Goal: Task Accomplishment & Management: Manage account settings

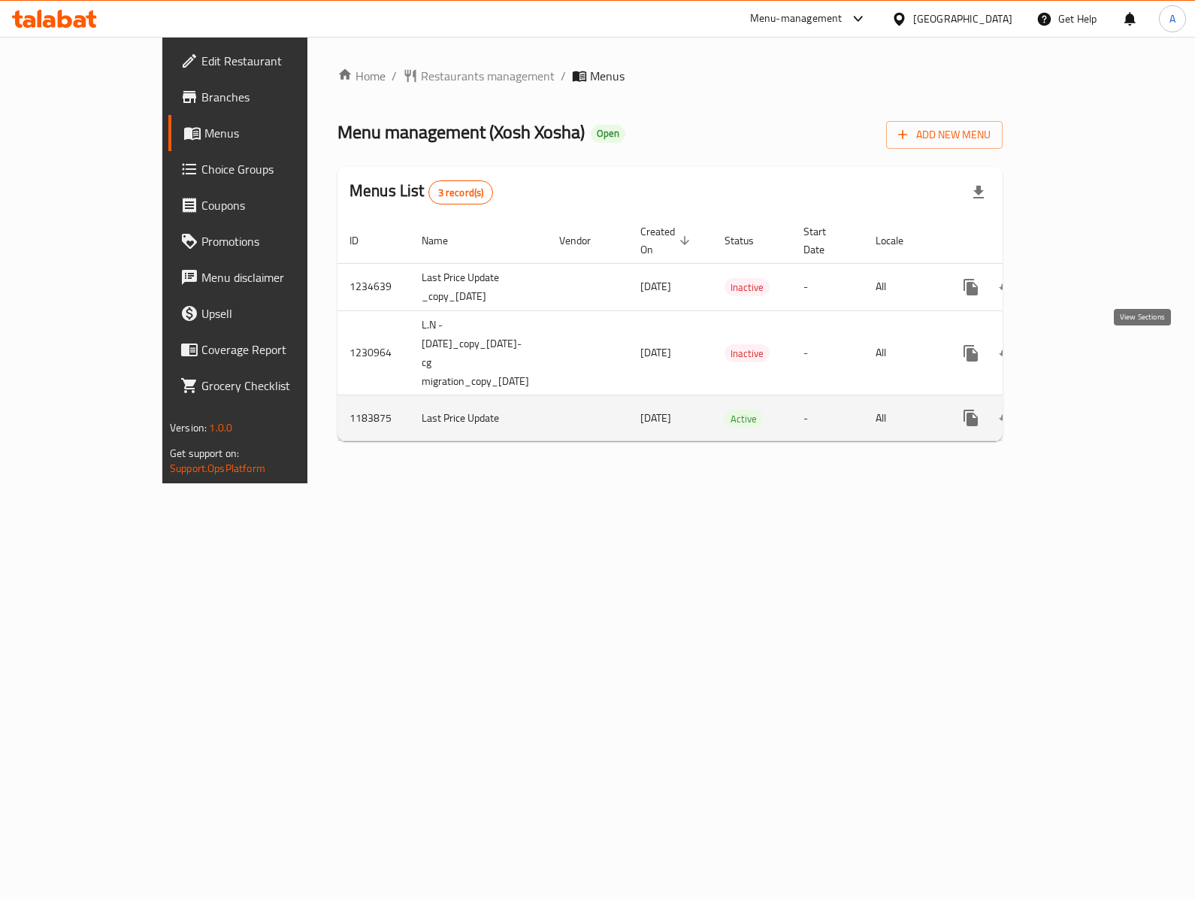
click at [1097, 400] on link "enhanced table" at bounding box center [1079, 418] width 36 height 36
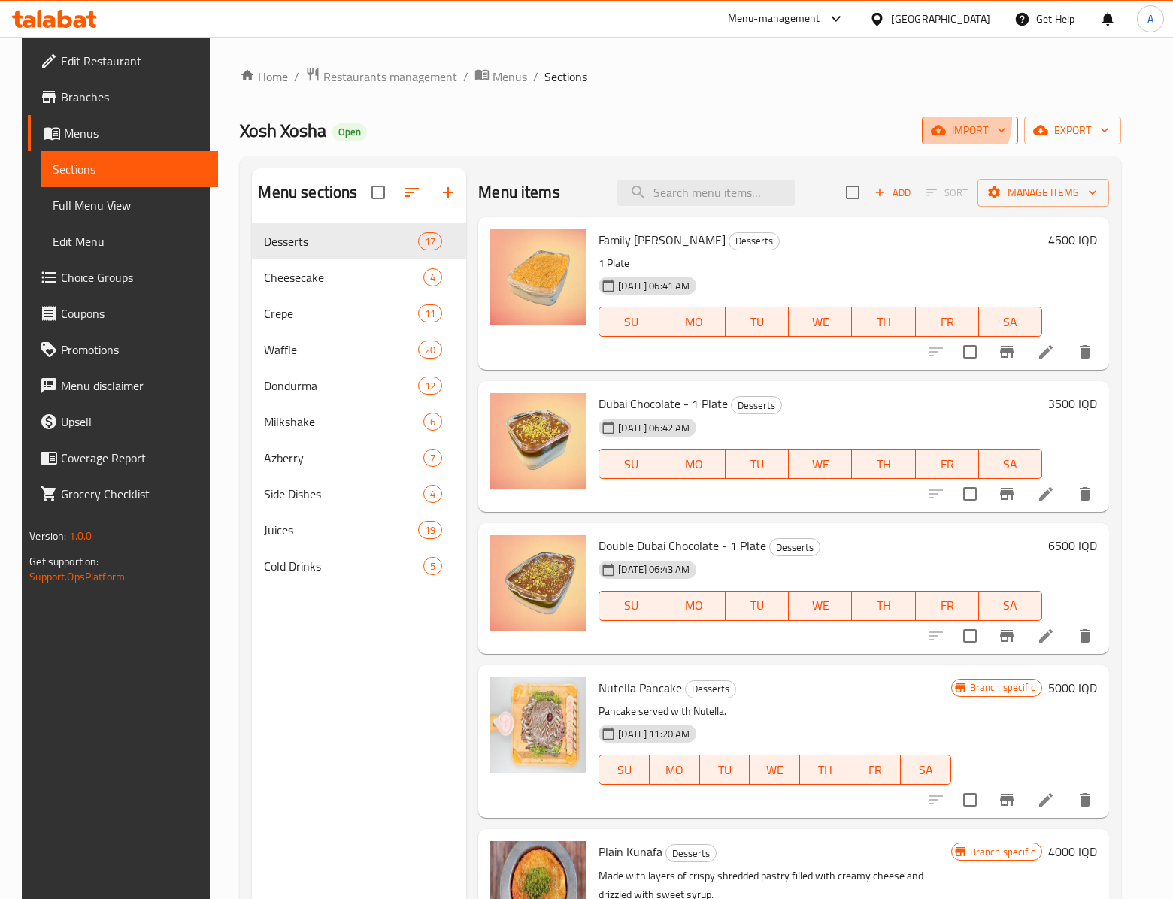
click at [976, 119] on button "import" at bounding box center [969, 131] width 96 height 28
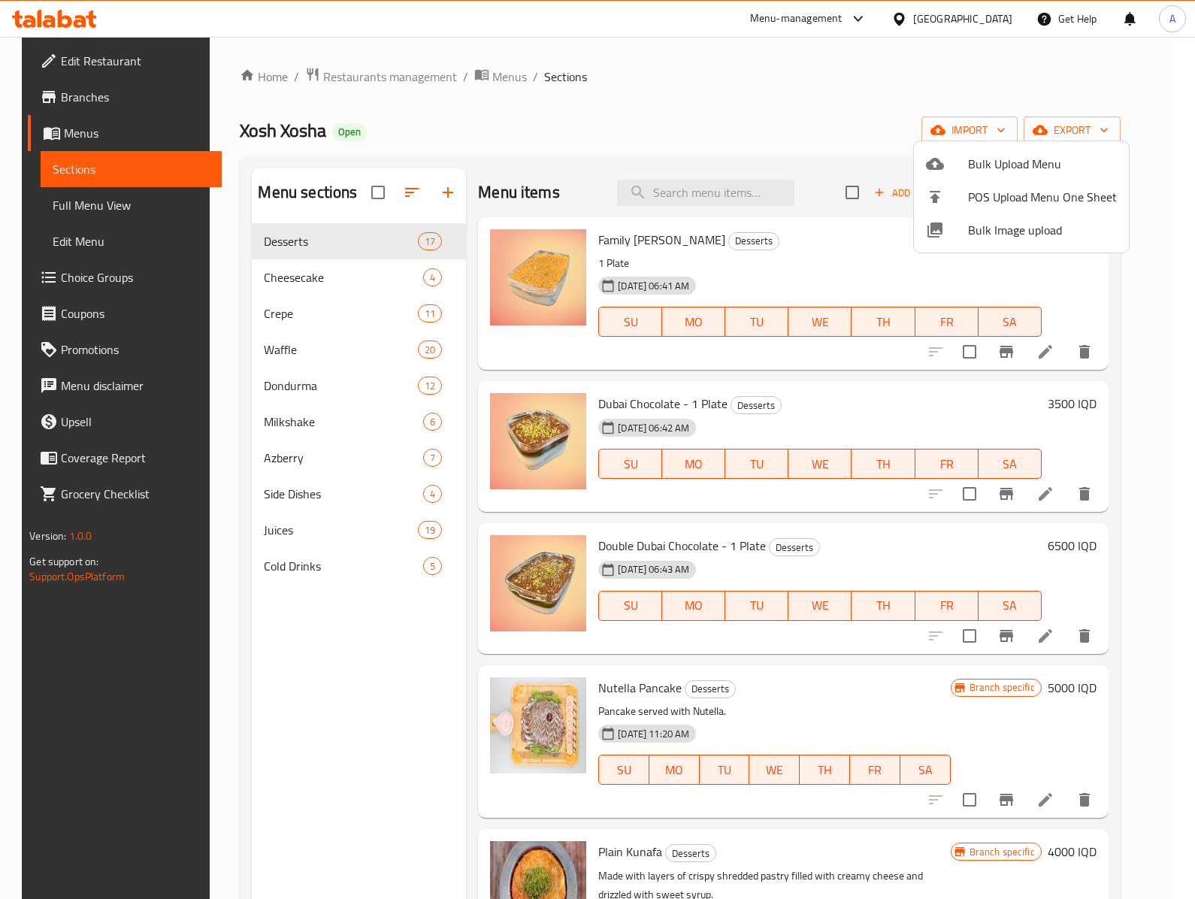
click at [732, 189] on div at bounding box center [597, 449] width 1195 height 899
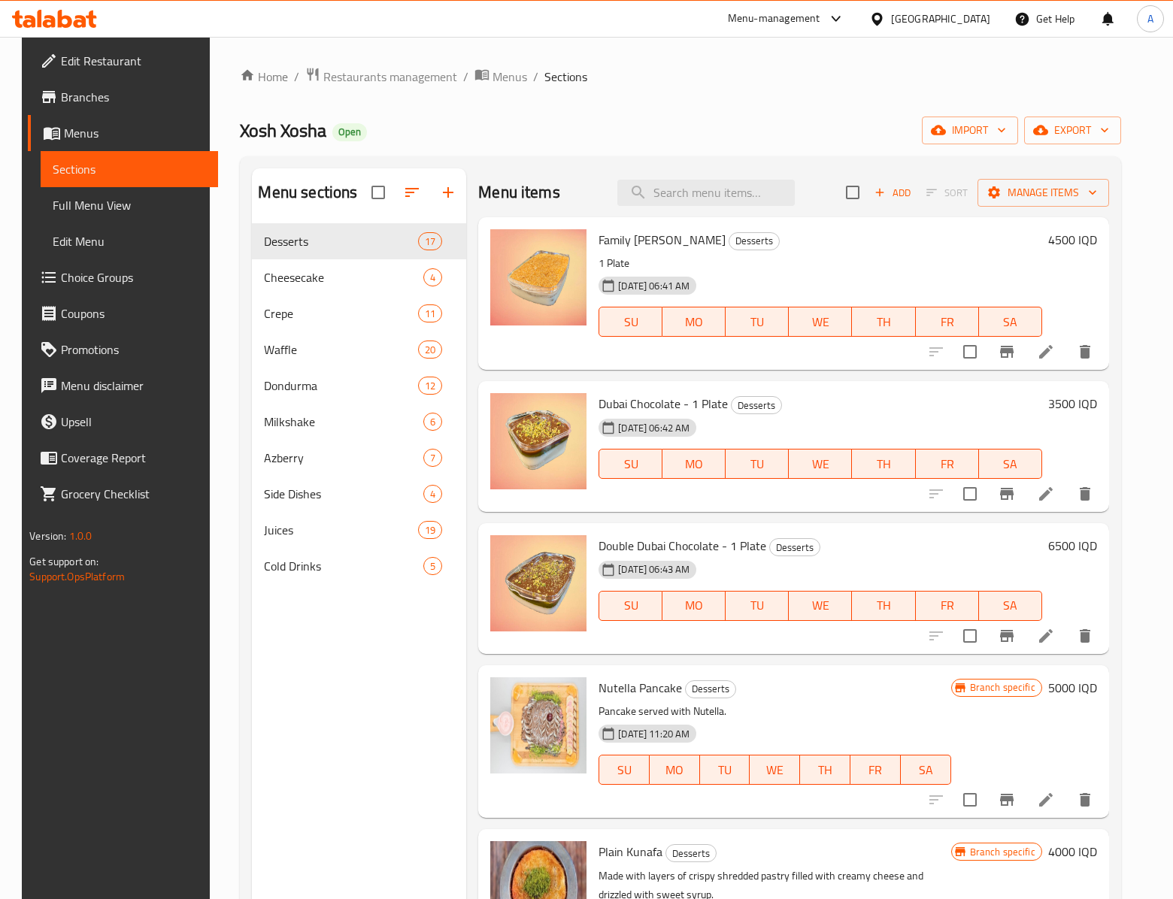
click at [732, 189] on input "search" at bounding box center [705, 193] width 177 height 26
paste input "blueberry mojito"
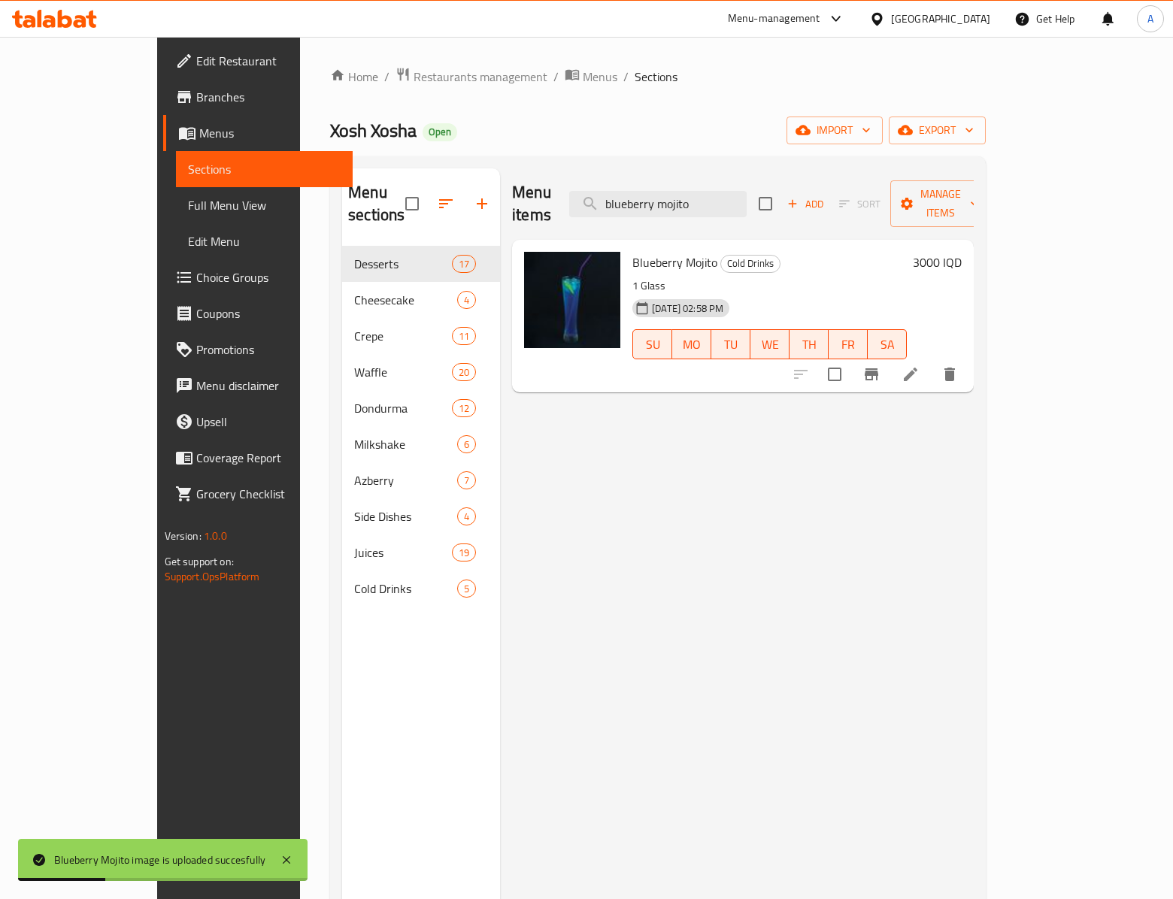
click at [741, 168] on div "Menu items blueberry mojito Add Sort Manage items" at bounding box center [742, 203] width 461 height 71
click at [741, 191] on input "blueberry mojito" at bounding box center [657, 204] width 177 height 26
paste input "lemon mint"
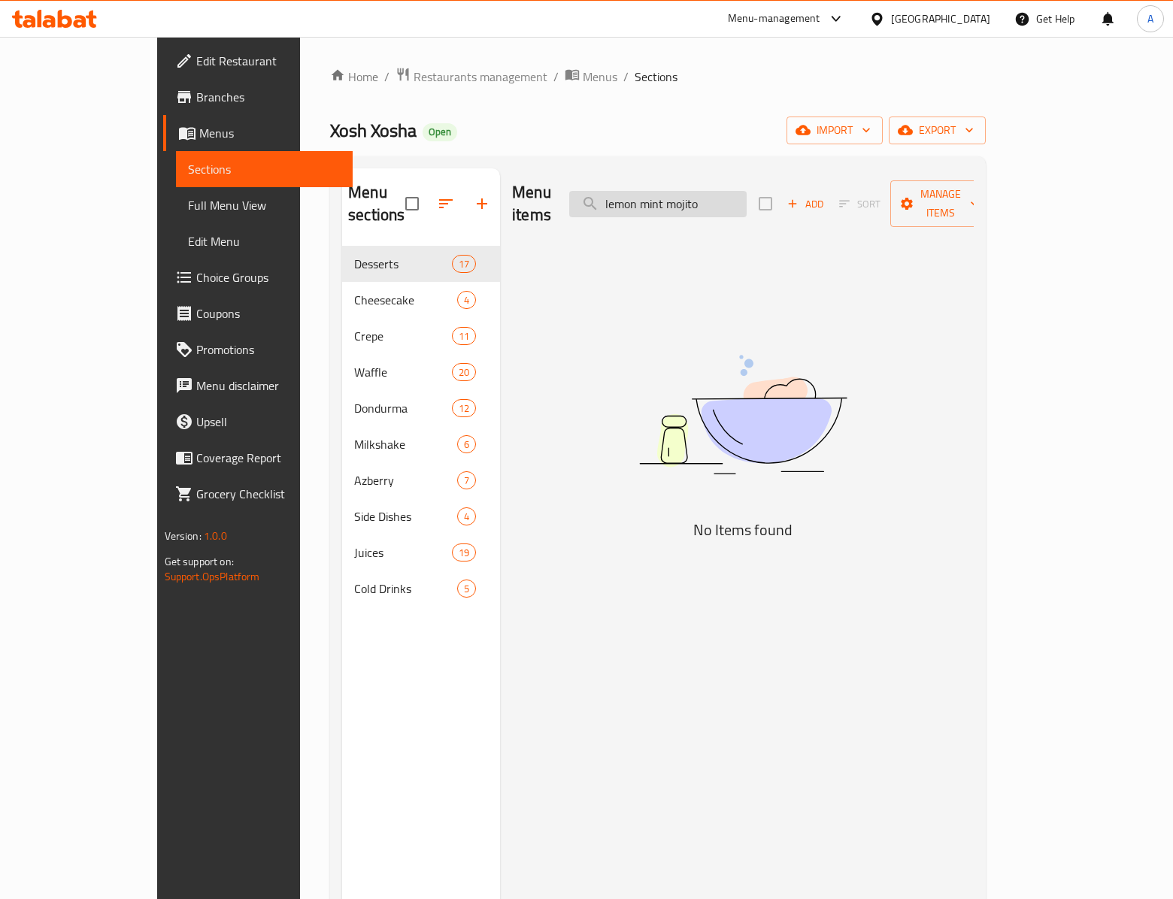
click at [746, 191] on input "lemon mint mojito" at bounding box center [657, 204] width 177 height 26
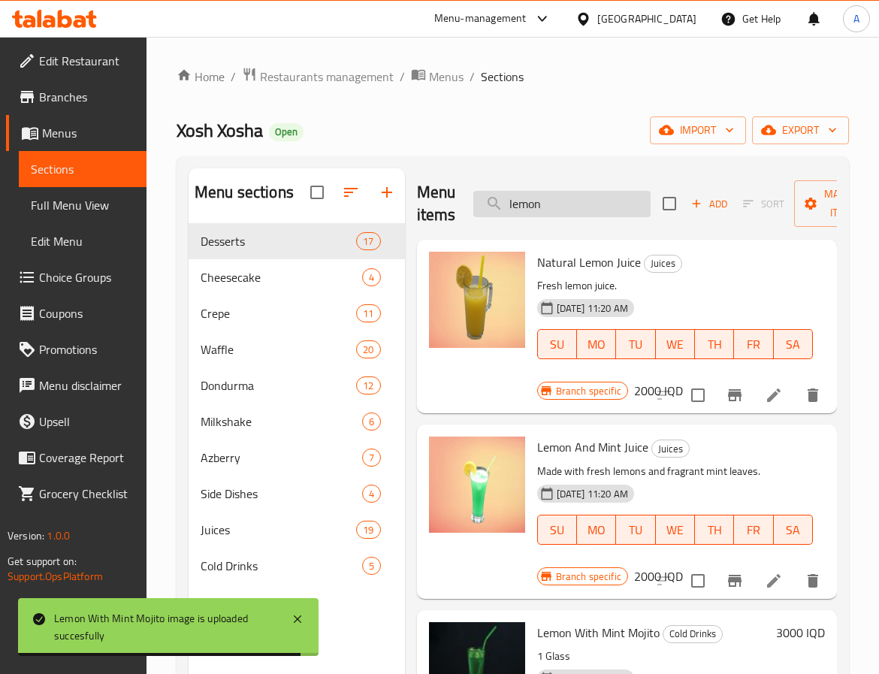
click at [541, 199] on input "lemon" at bounding box center [562, 204] width 177 height 26
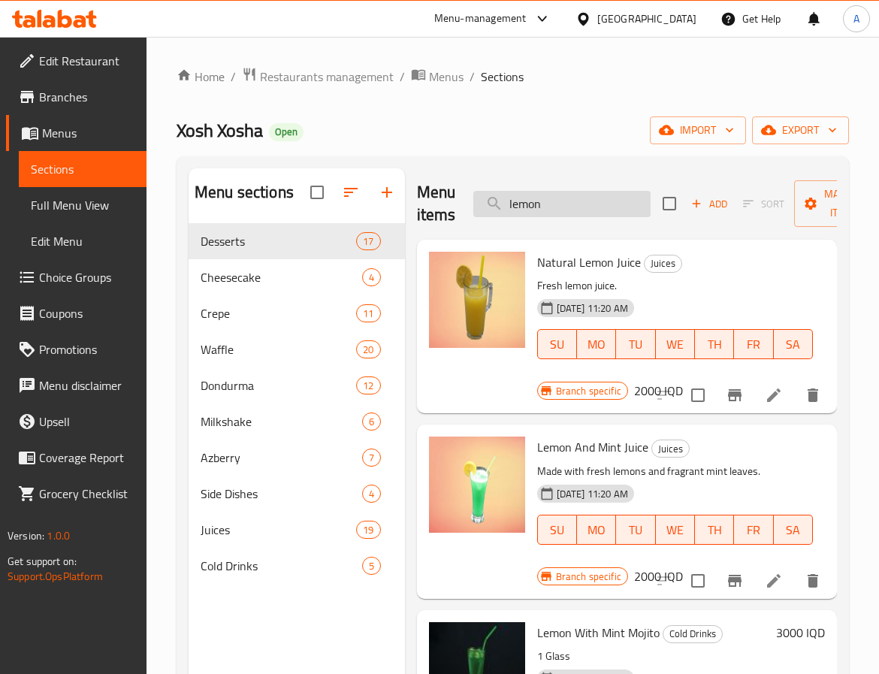
click at [541, 199] on input "lemon" at bounding box center [562, 204] width 177 height 26
paste input "fettochino crepe"
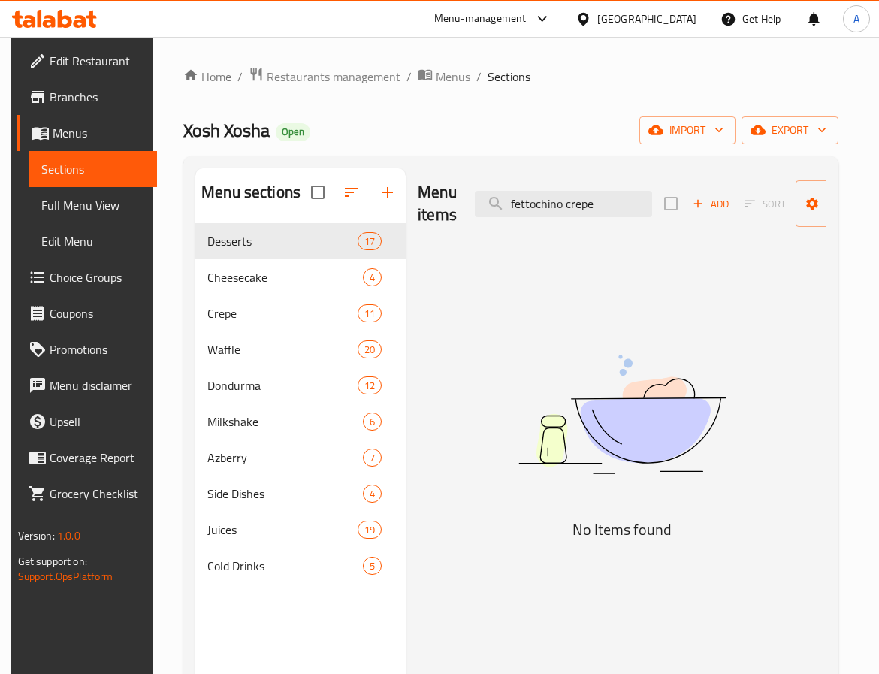
drag, startPoint x: 540, startPoint y: 196, endPoint x: 630, endPoint y: 186, distance: 90.8
click at [630, 186] on div "Menu items fettochino crepe Add Sort Manage items" at bounding box center [622, 203] width 409 height 71
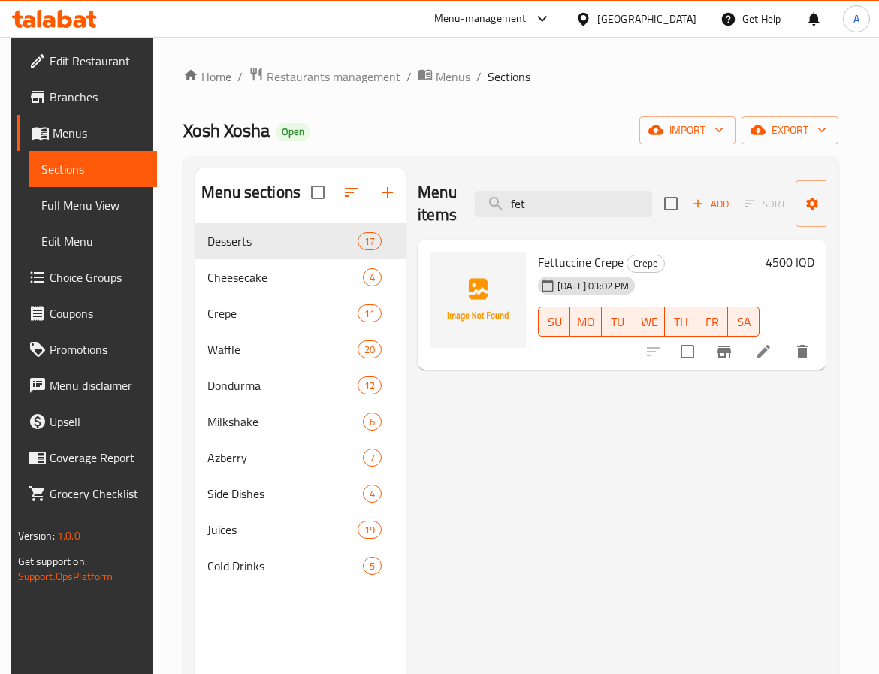
type input "fet"
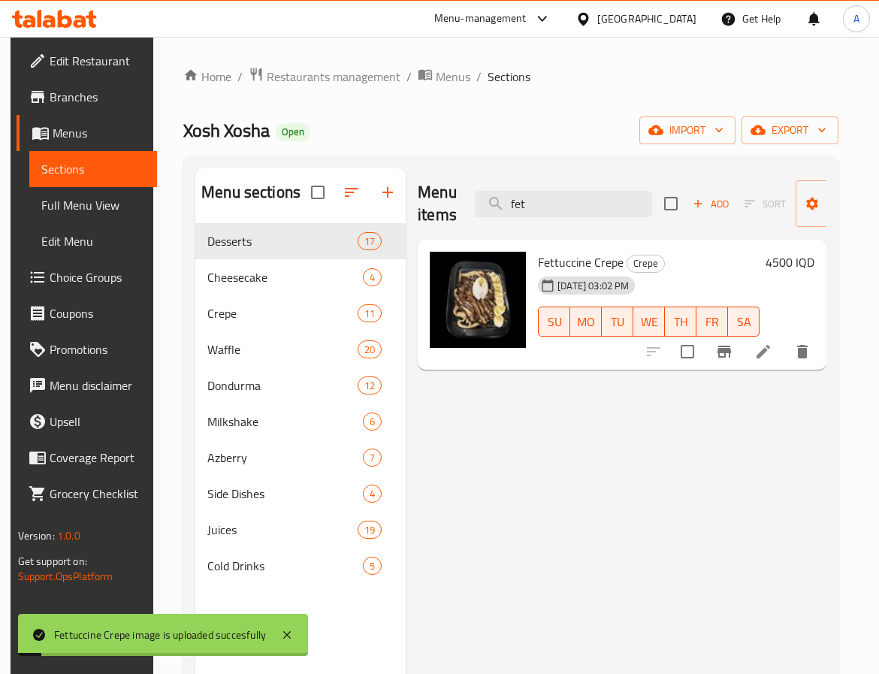
click at [71, 187] on link "Full Menu View" at bounding box center [93, 205] width 128 height 36
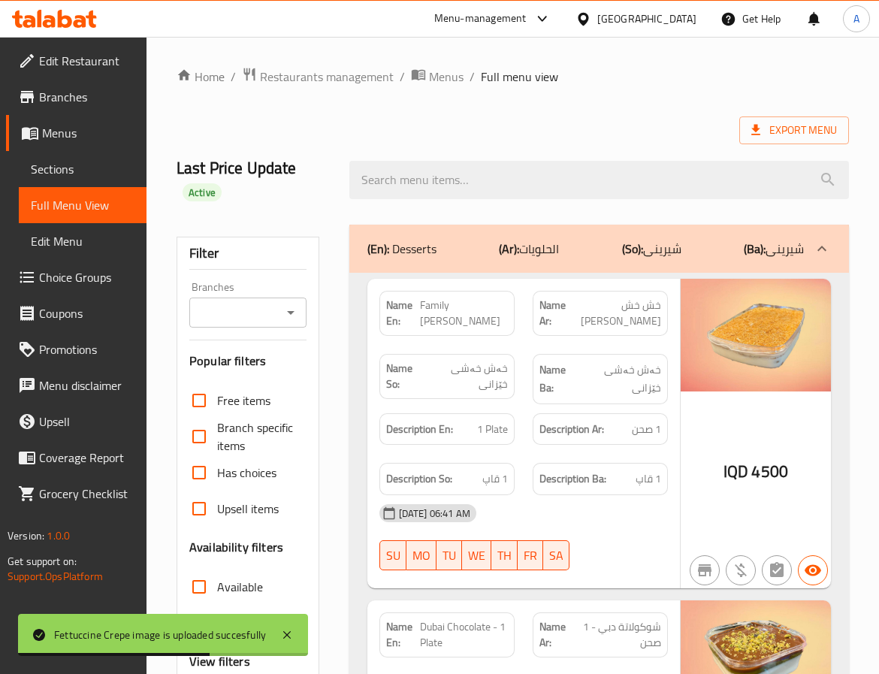
click at [540, 129] on div "Export Menu" at bounding box center [513, 131] width 673 height 28
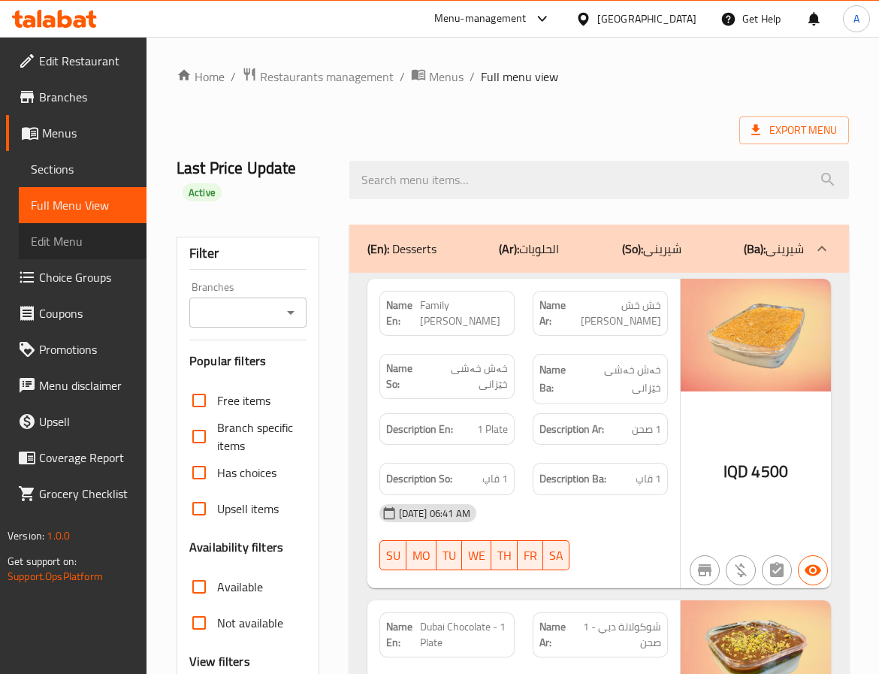
click at [63, 232] on span "Edit Menu" at bounding box center [83, 241] width 104 height 18
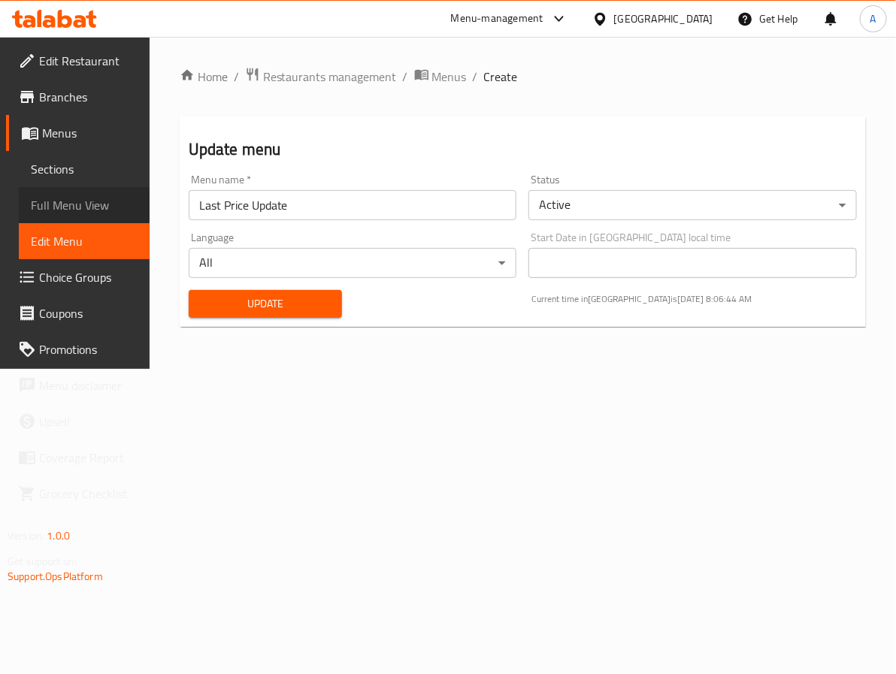
click at [74, 196] on span "Full Menu View" at bounding box center [84, 205] width 107 height 18
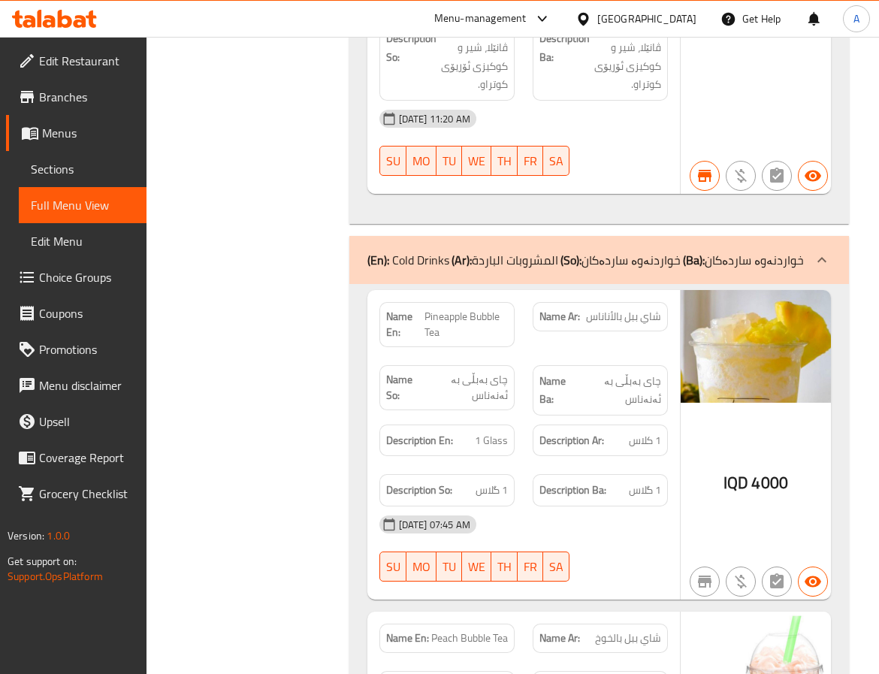
click at [71, 160] on span "Sections" at bounding box center [83, 169] width 104 height 18
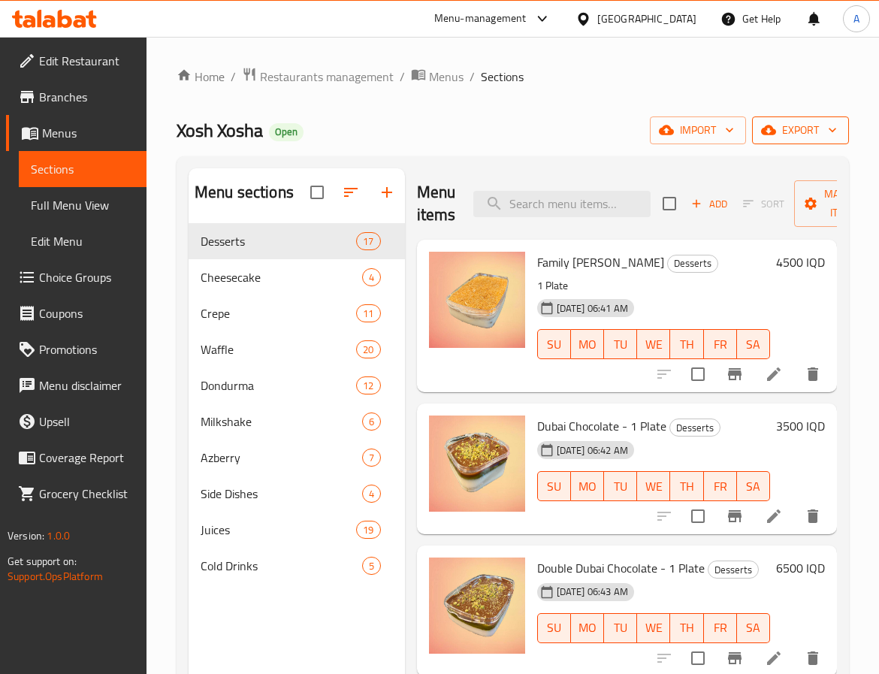
click at [787, 132] on span "export" at bounding box center [800, 130] width 73 height 19
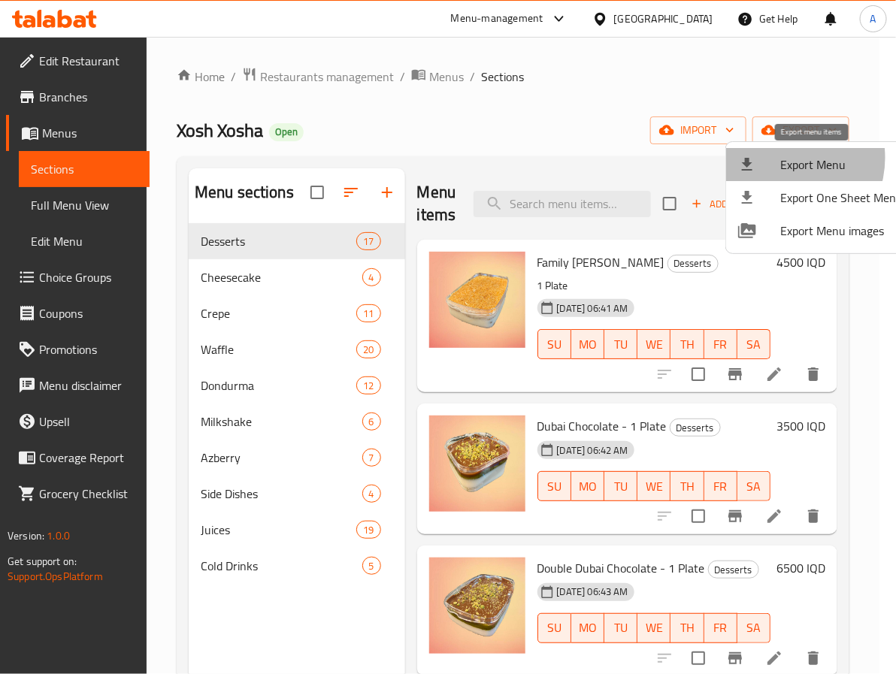
click at [785, 158] on span "Export Menu" at bounding box center [841, 165] width 123 height 18
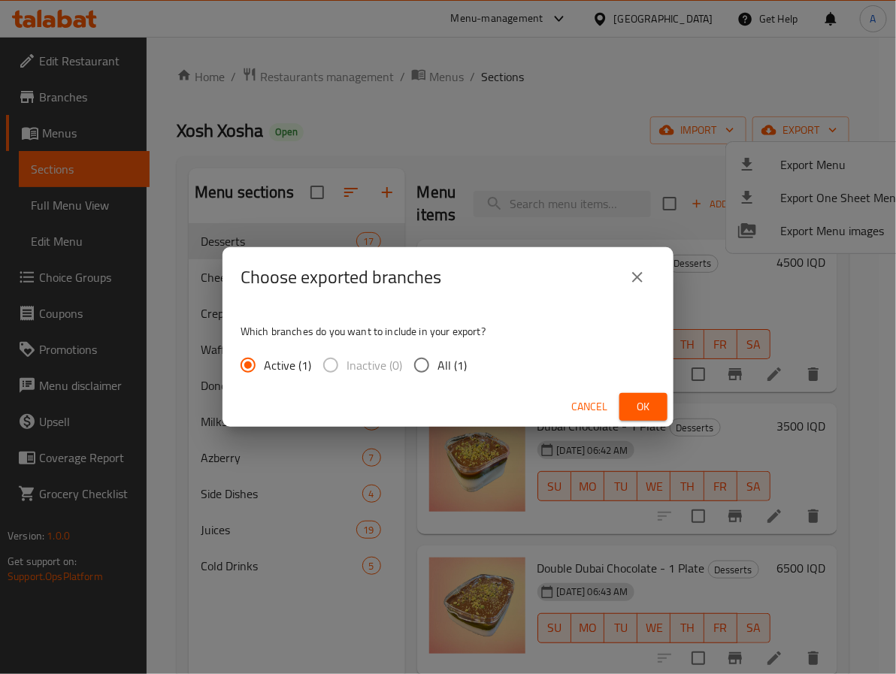
click at [437, 356] on span "All (1)" at bounding box center [451, 365] width 29 height 18
click at [406, 356] on input "All (1)" at bounding box center [422, 366] width 32 height 32
radio input "true"
click at [638, 398] on span "Ok" at bounding box center [643, 407] width 24 height 19
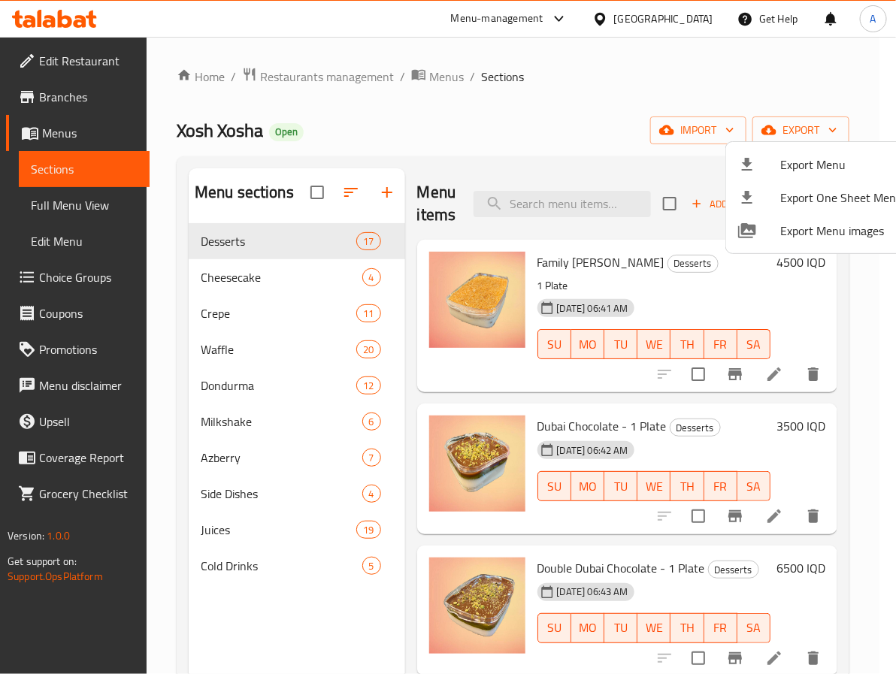
click at [513, 110] on div at bounding box center [448, 337] width 896 height 674
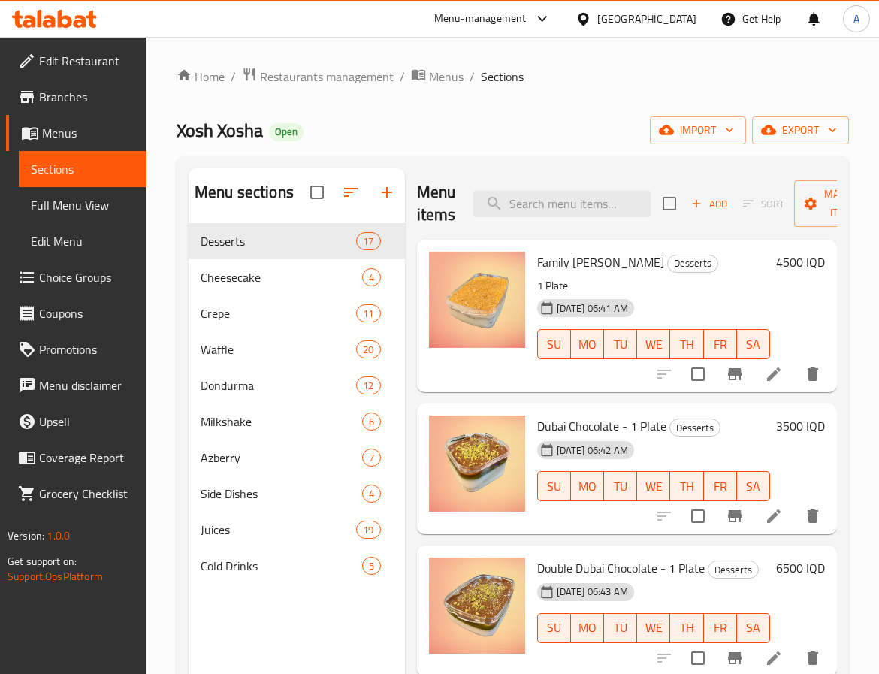
click at [589, 17] on icon at bounding box center [583, 18] width 11 height 13
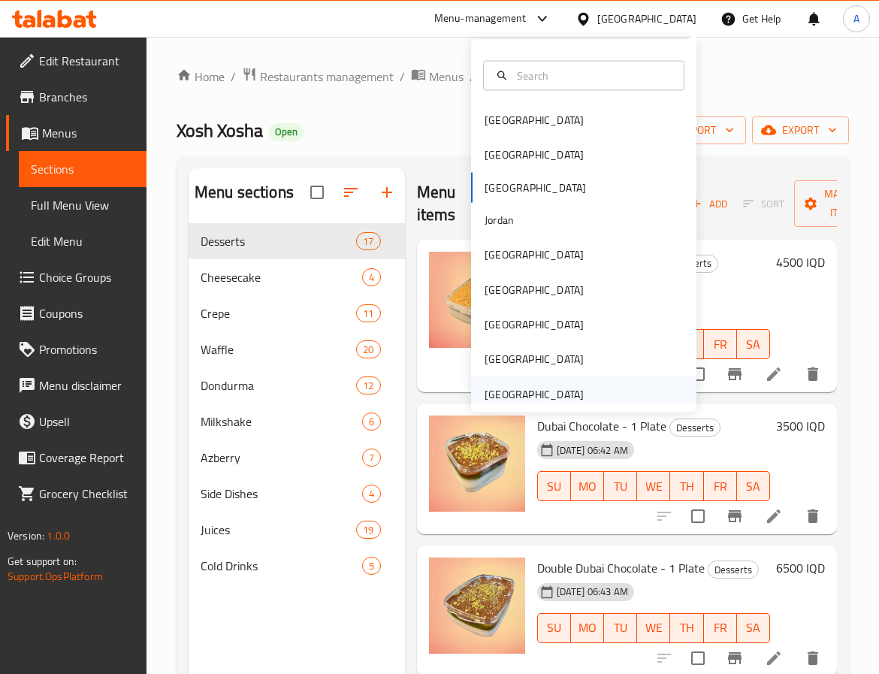
click at [513, 386] on div "[GEOGRAPHIC_DATA]" at bounding box center [534, 394] width 99 height 17
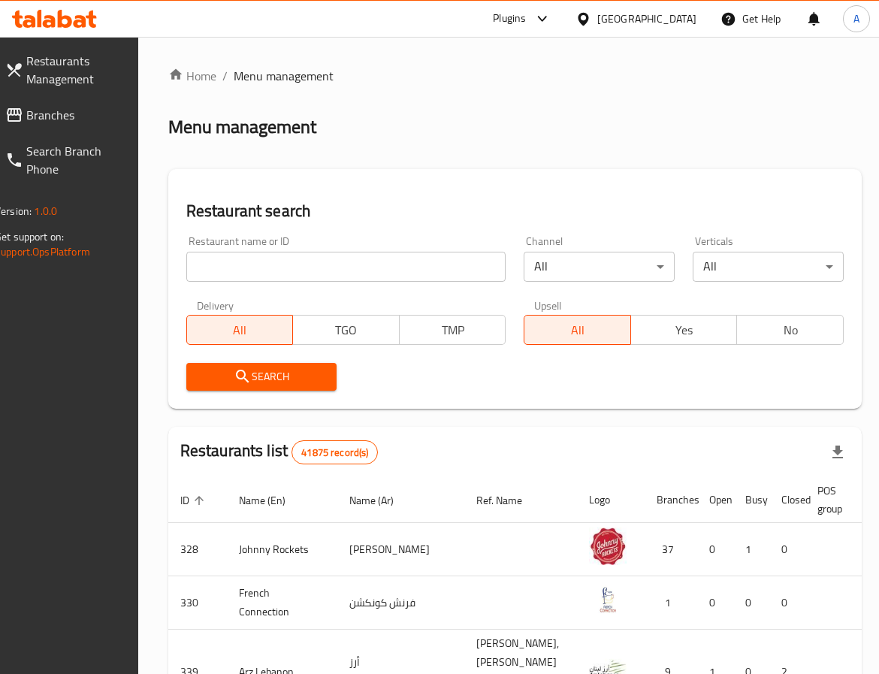
click at [225, 258] on input "search" at bounding box center [346, 267] width 320 height 30
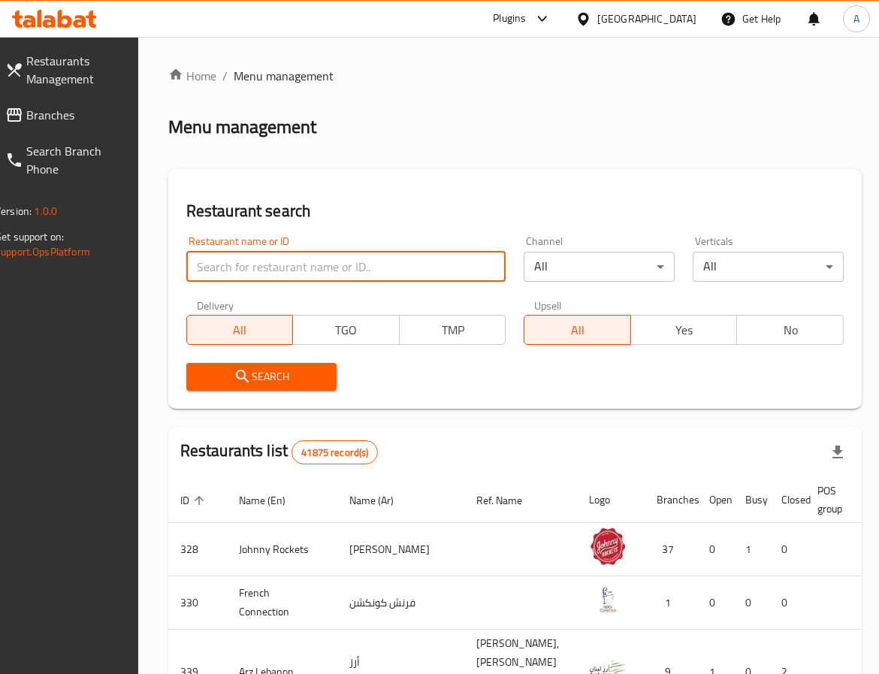
paste input "779753"
type input "779753"
click at [57, 118] on span "Branches" at bounding box center [73, 115] width 95 height 18
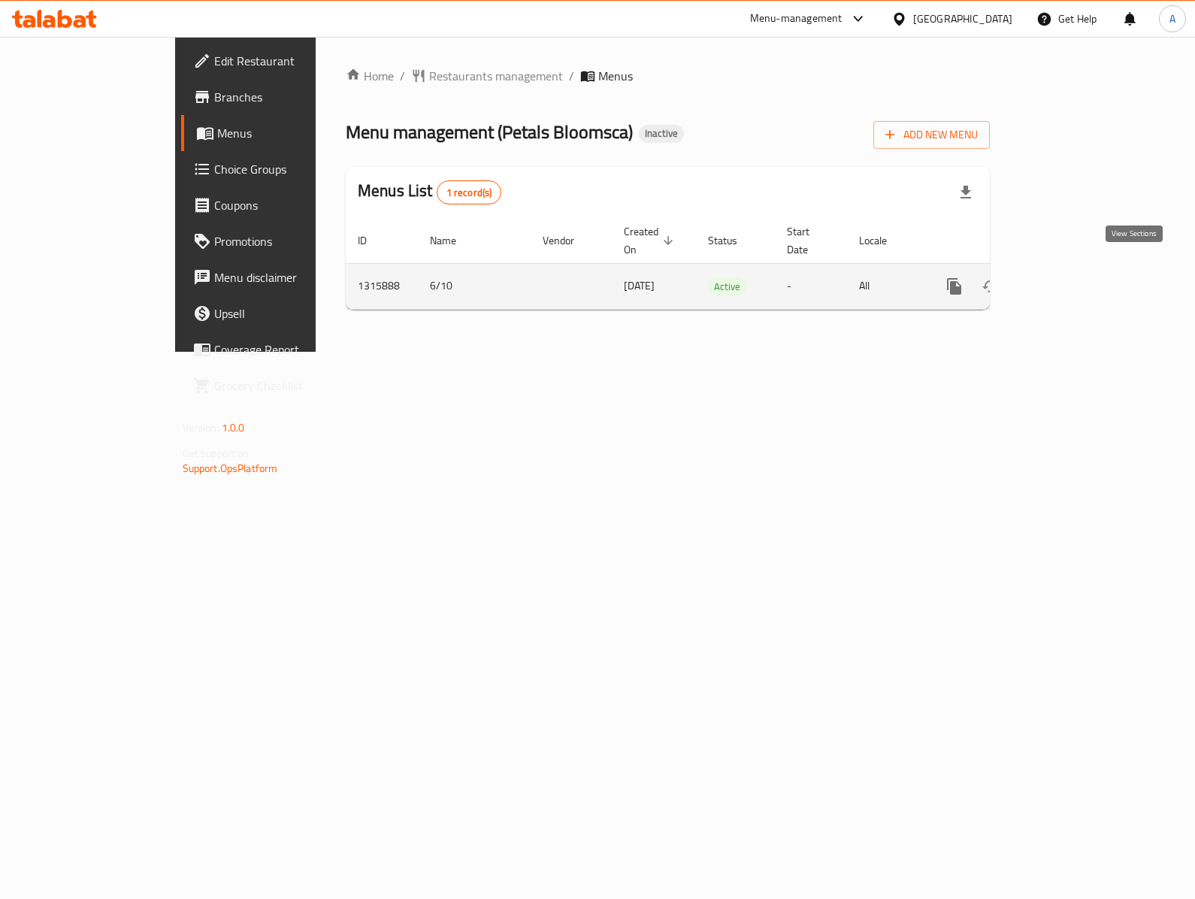
click at [1072, 277] on icon "enhanced table" at bounding box center [1063, 286] width 18 height 18
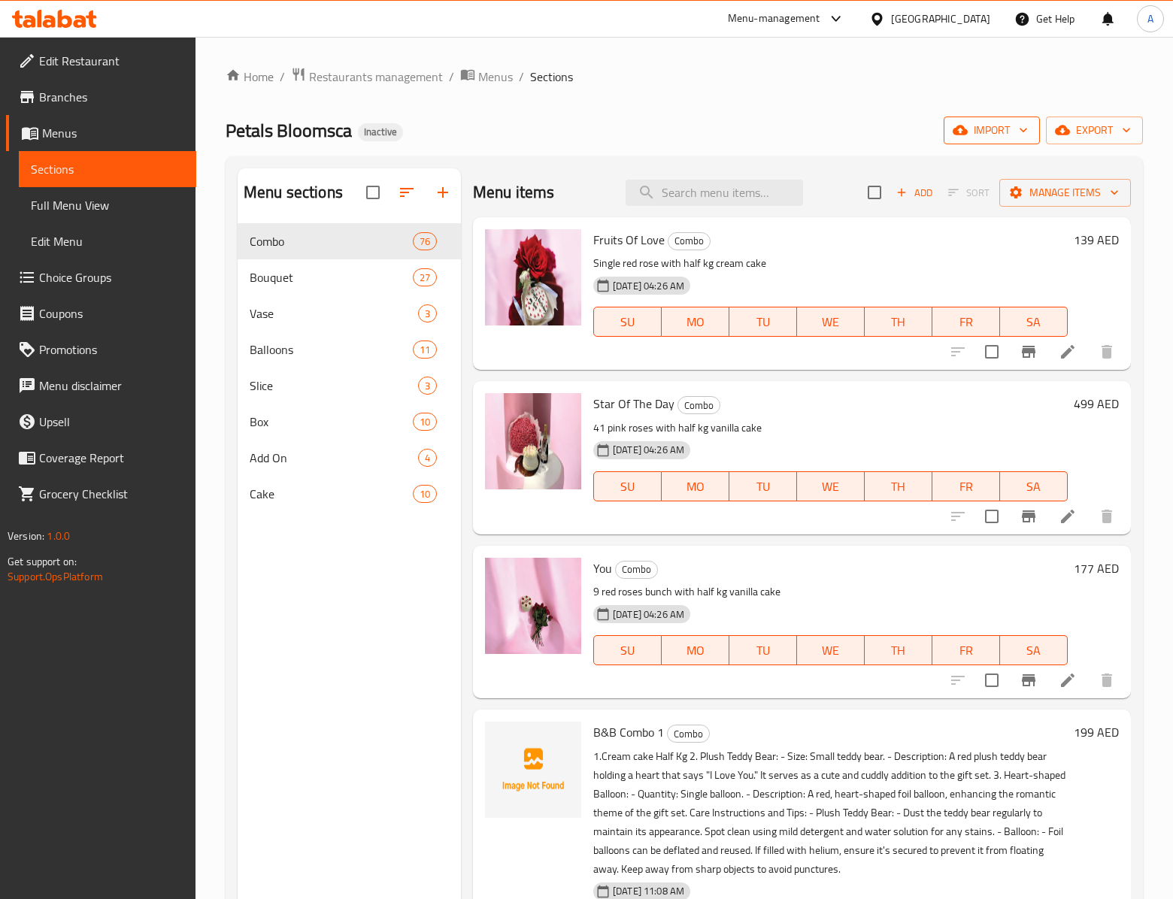
click at [983, 140] on span "import" at bounding box center [991, 130] width 72 height 19
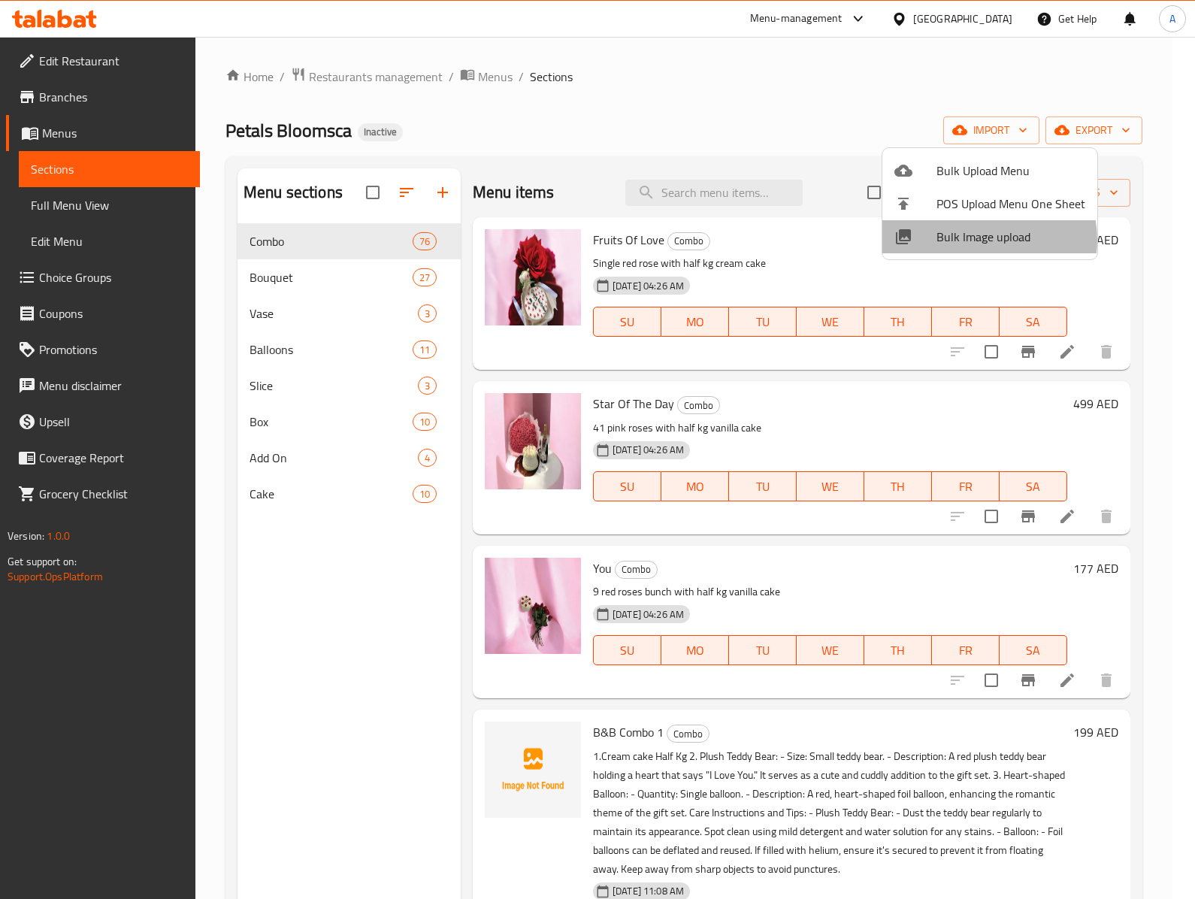
click at [985, 241] on span "Bulk Image upload" at bounding box center [1011, 237] width 149 height 18
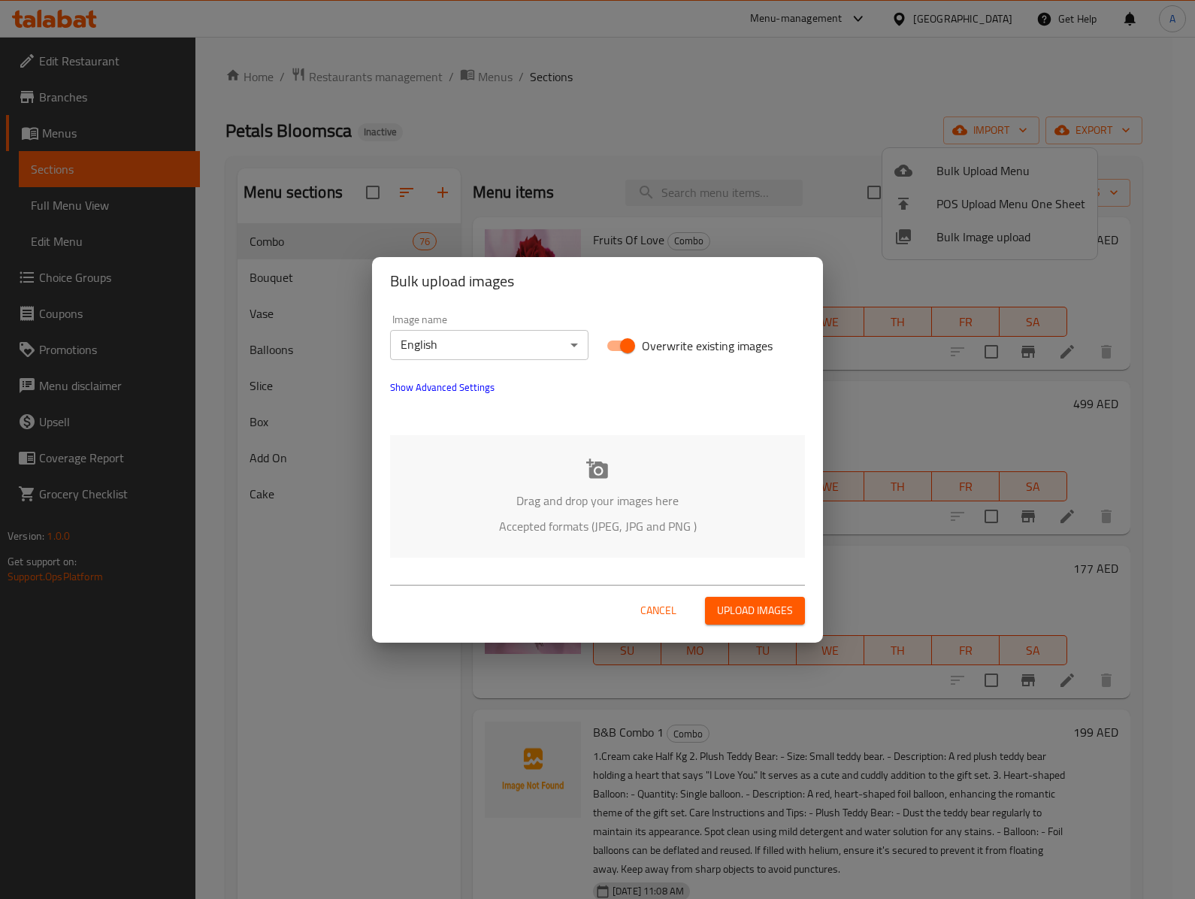
click at [567, 474] on div "Drag and drop your images here Accepted formats (JPEG, JPG and PNG )" at bounding box center [597, 496] width 415 height 123
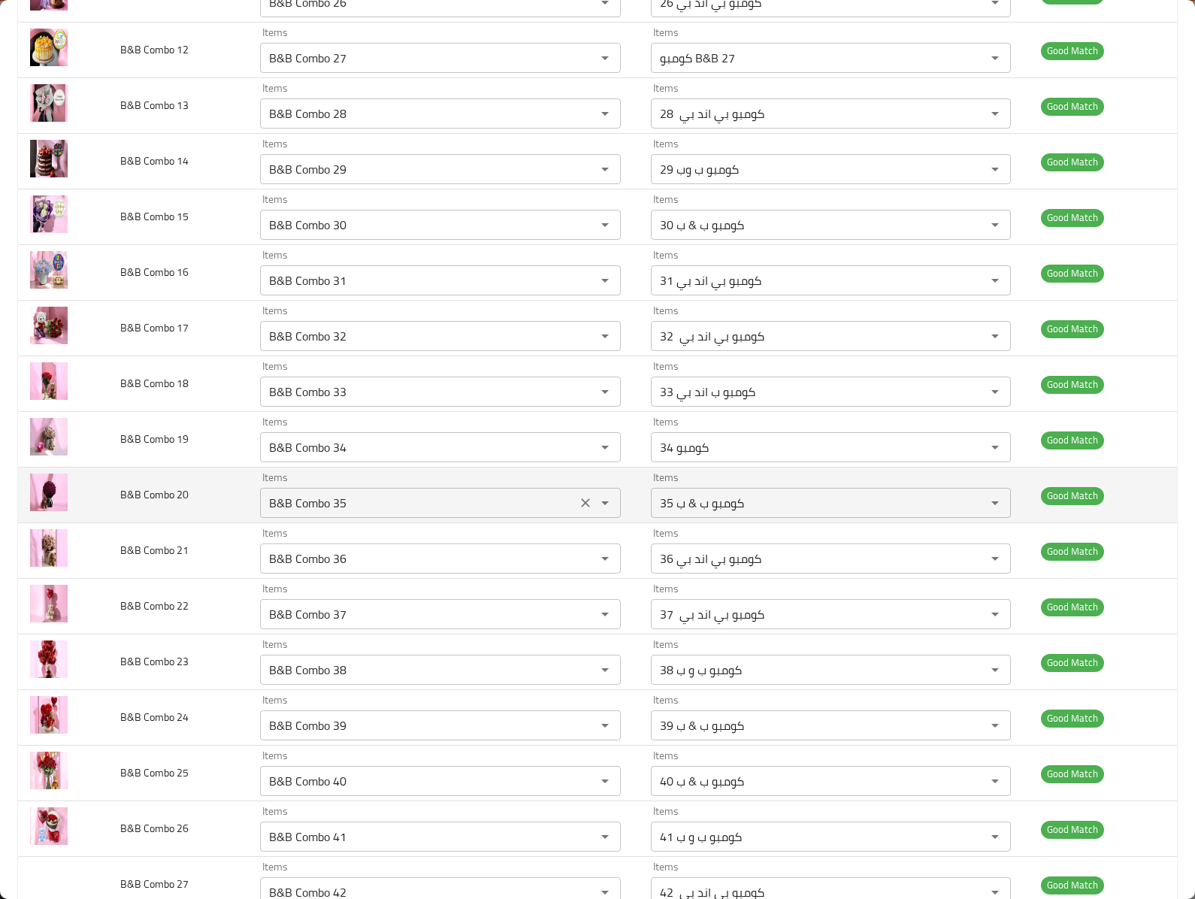
scroll to position [2180, 0]
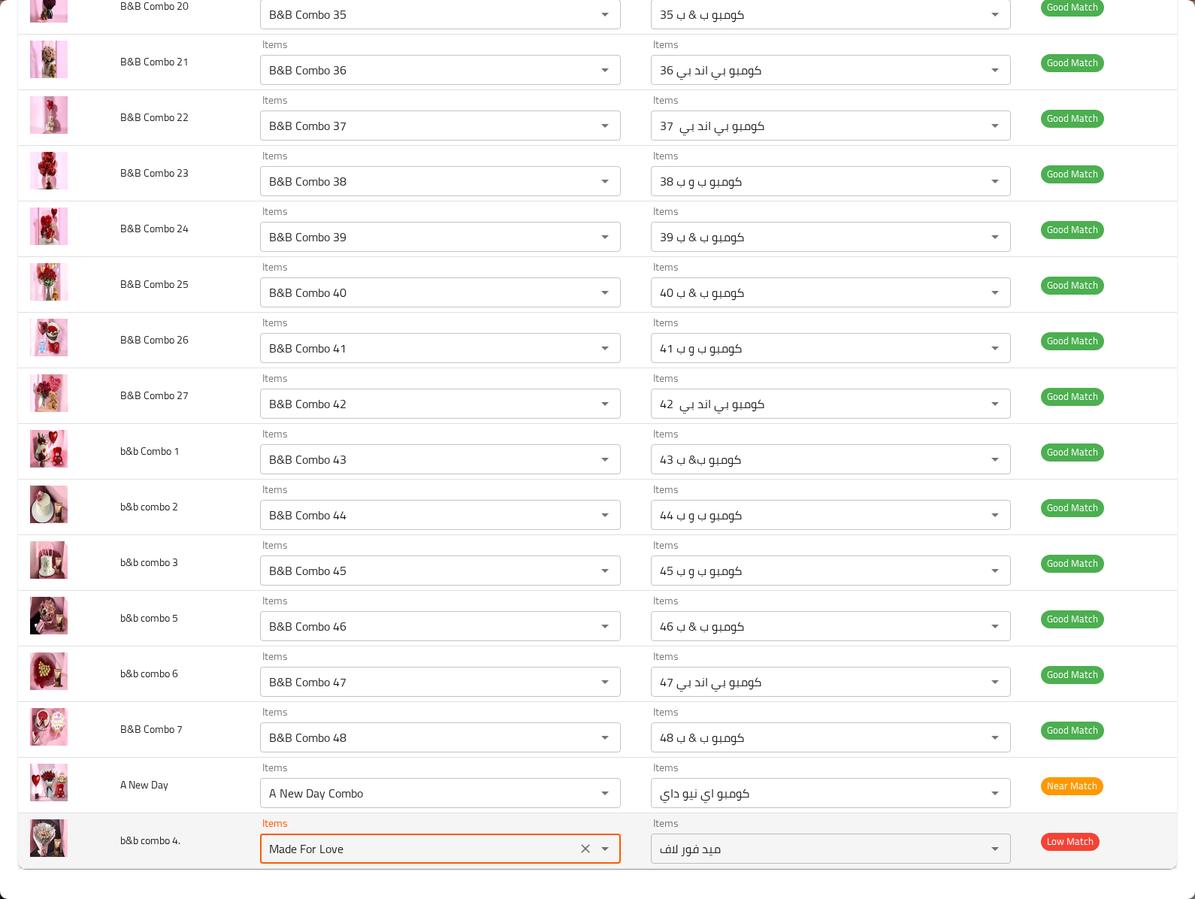
click at [293, 845] on 4__ "Made For Love" at bounding box center [418, 848] width 307 height 21
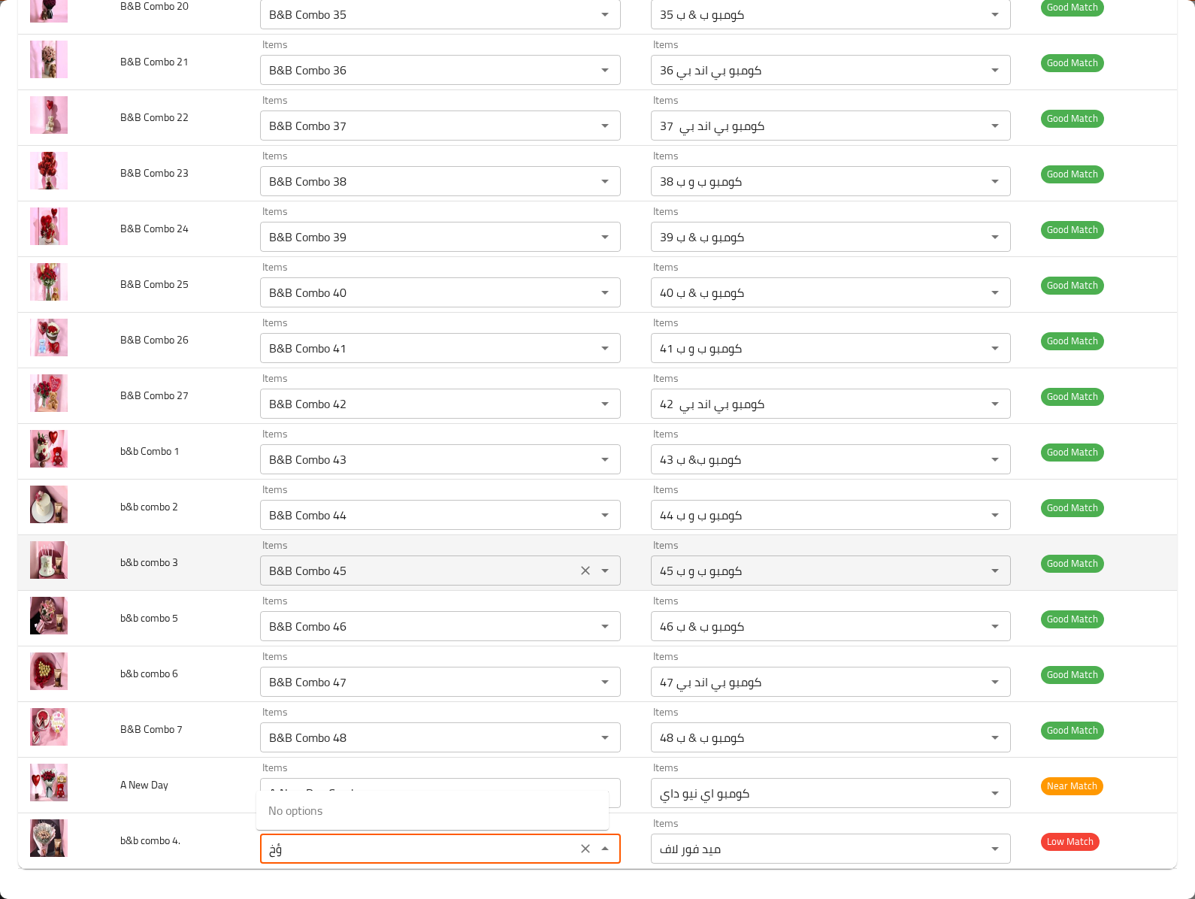
type 4__ "ؤ"
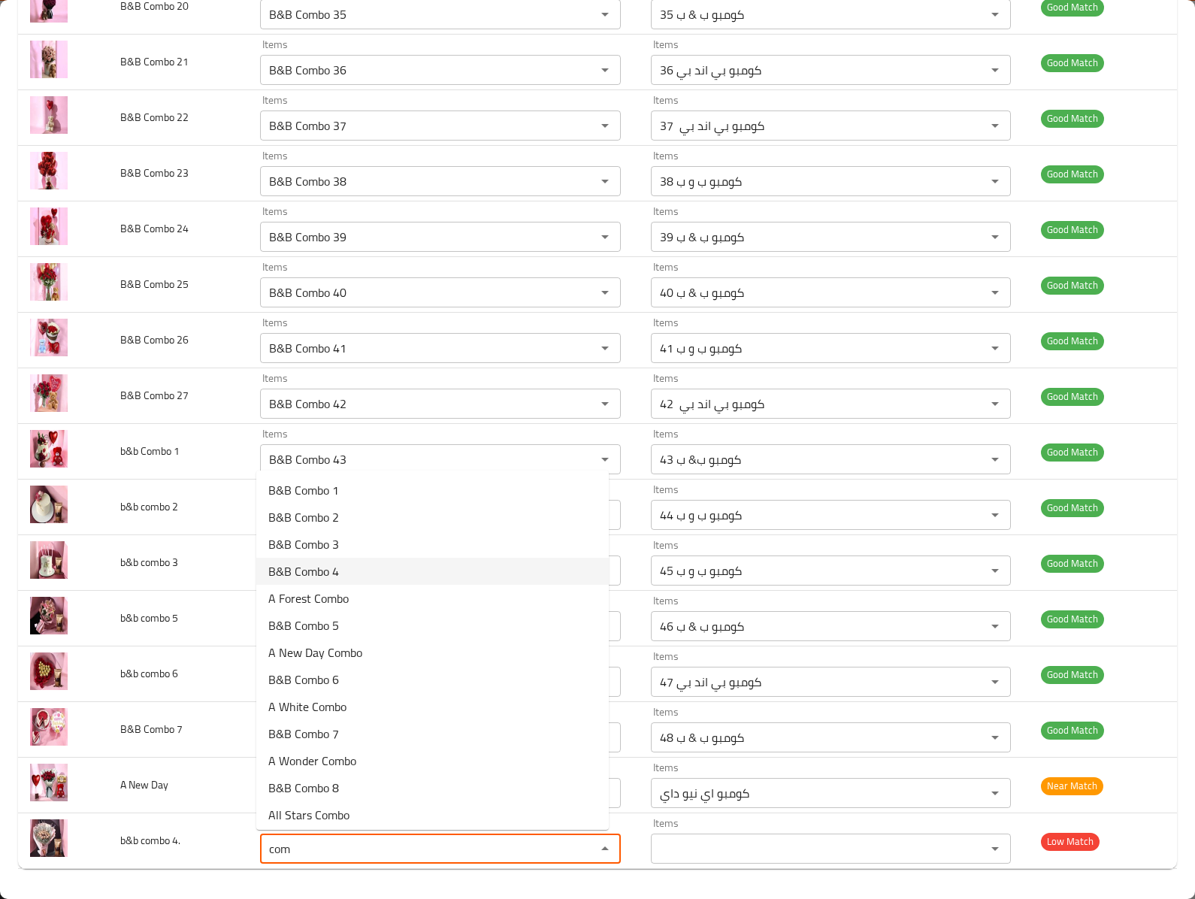
click at [284, 568] on span "B&B Combo 4" at bounding box center [303, 571] width 71 height 18
type 4__ "B&B Combo 4"
type 4__-ar "كومبو بي اند بي 4"
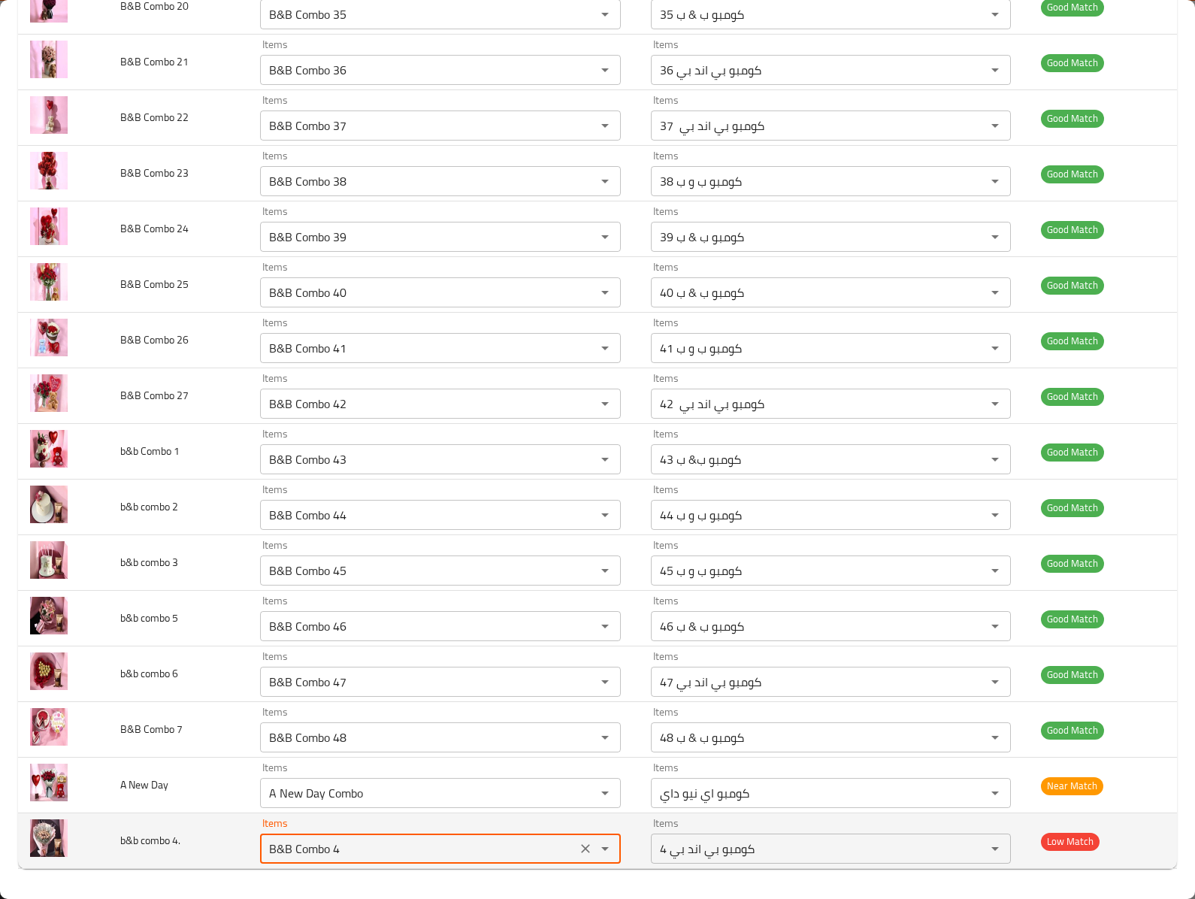
click at [278, 839] on 4__ "B&B Combo 4" at bounding box center [418, 848] width 307 height 21
click at [277, 836] on div "B&B Combo 4 Items" at bounding box center [440, 849] width 360 height 30
type 4__ "B&B Combo 4"
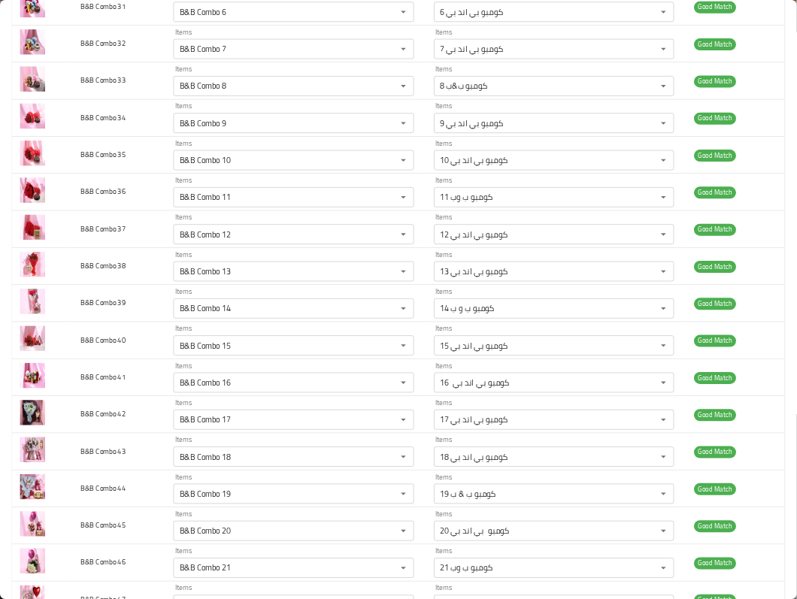
scroll to position [0, 0]
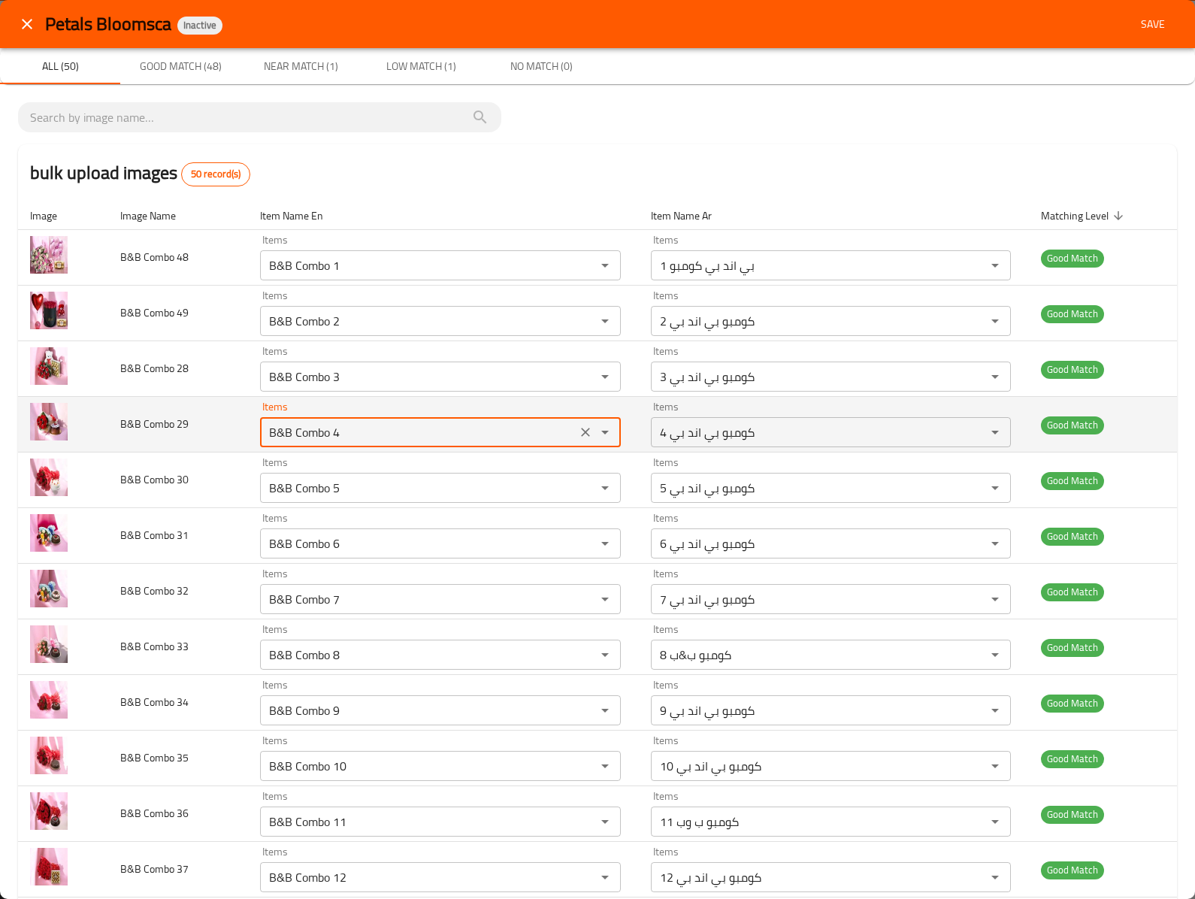
click at [332, 436] on 29 "B&B Combo 4" at bounding box center [418, 432] width 307 height 21
drag, startPoint x: 338, startPoint y: 436, endPoint x: 329, endPoint y: 434, distance: 9.1
click at [329, 434] on 29 "B&B Combo 4" at bounding box center [418, 432] width 307 height 21
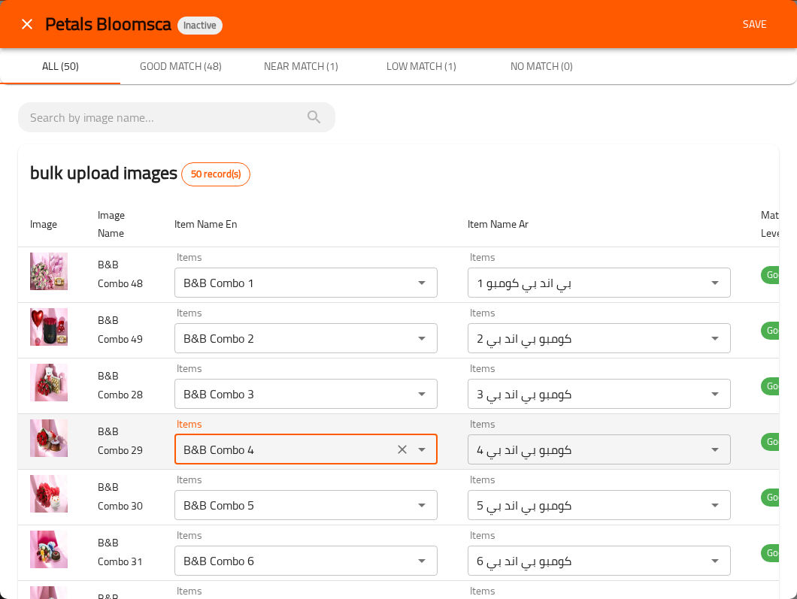
scroll to position [100, 0]
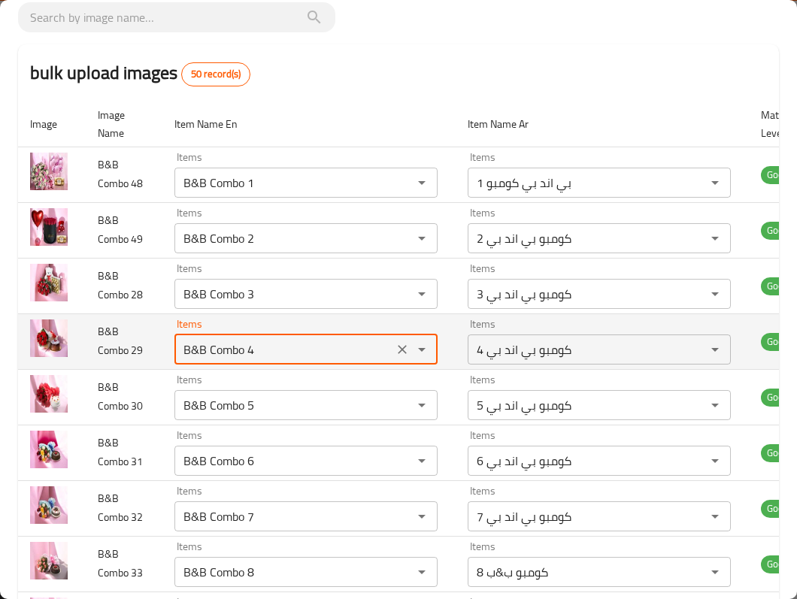
click at [133, 329] on td "B&B Combo 29" at bounding box center [124, 341] width 77 height 56
